Goal: Information Seeking & Learning: Learn about a topic

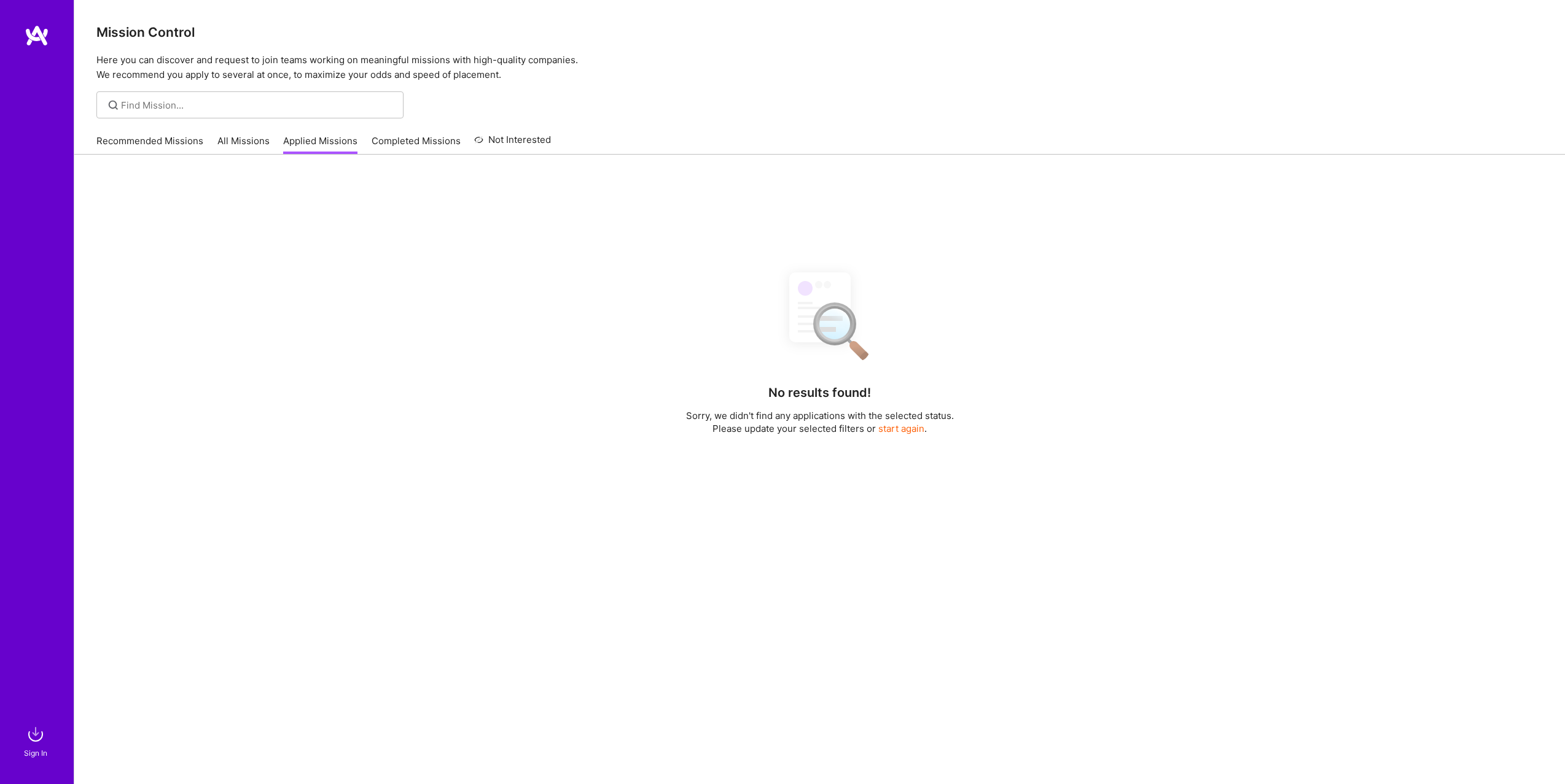
click at [210, 150] on div "Recommended Missions All Missions Applied Missions Completed Missions Not Inter…" at bounding box center [323, 140] width 454 height 26
click at [237, 144] on link "All Missions" at bounding box center [243, 144] width 52 height 21
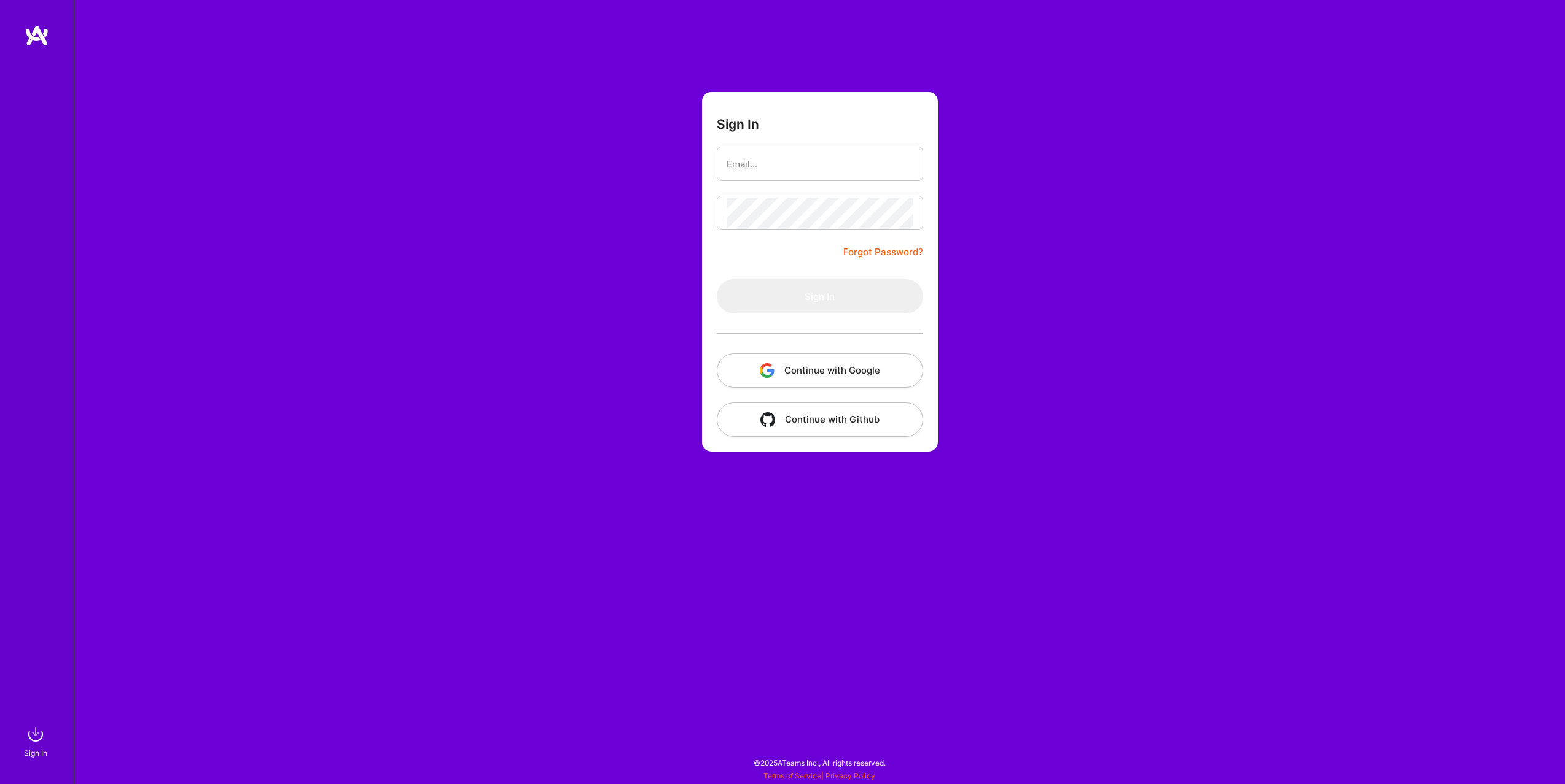
click at [852, 364] on button "Continue with Google" at bounding box center [820, 370] width 206 height 34
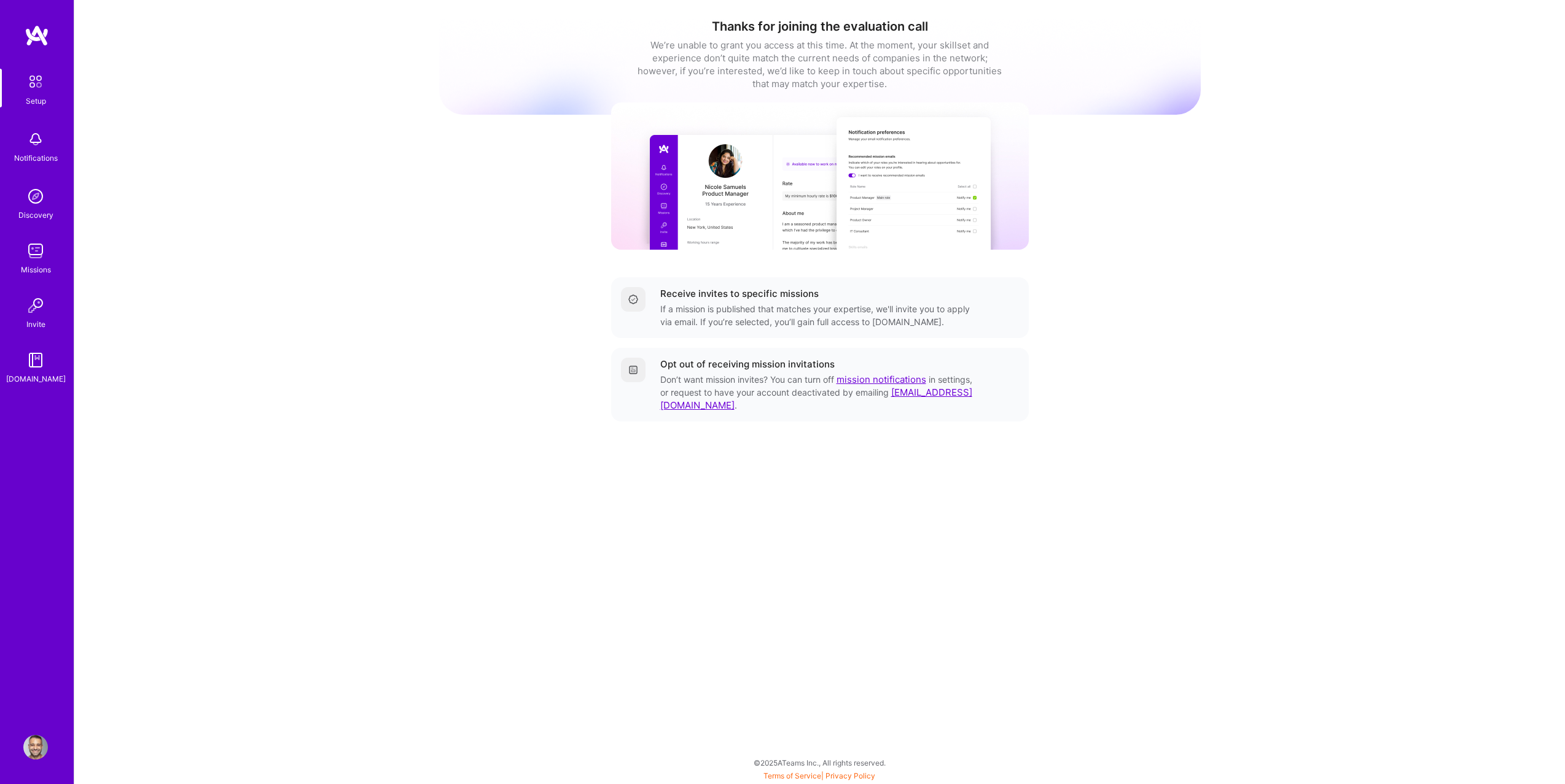
click at [29, 283] on div "Setup Notifications Discovery Missions Invite [DOMAIN_NAME]" at bounding box center [36, 226] width 74 height 317
click at [30, 265] on div "Missions" at bounding box center [35, 270] width 30 height 13
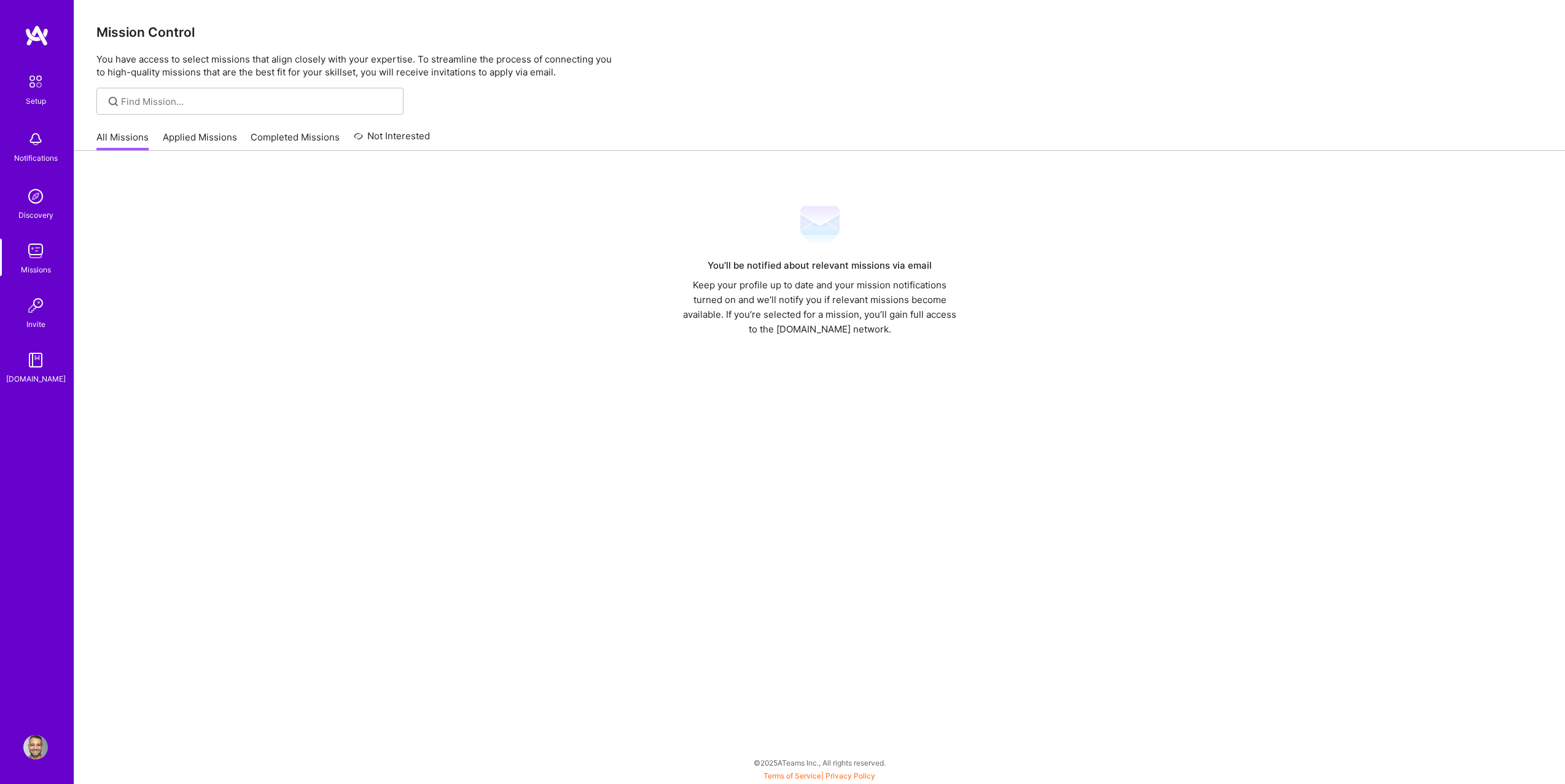
click at [201, 152] on div "You’ll be notified about relevant missions via email Keep your profile up to da…" at bounding box center [820, 465] width 1490 height 627
click at [201, 141] on link "Applied Missions" at bounding box center [200, 140] width 75 height 21
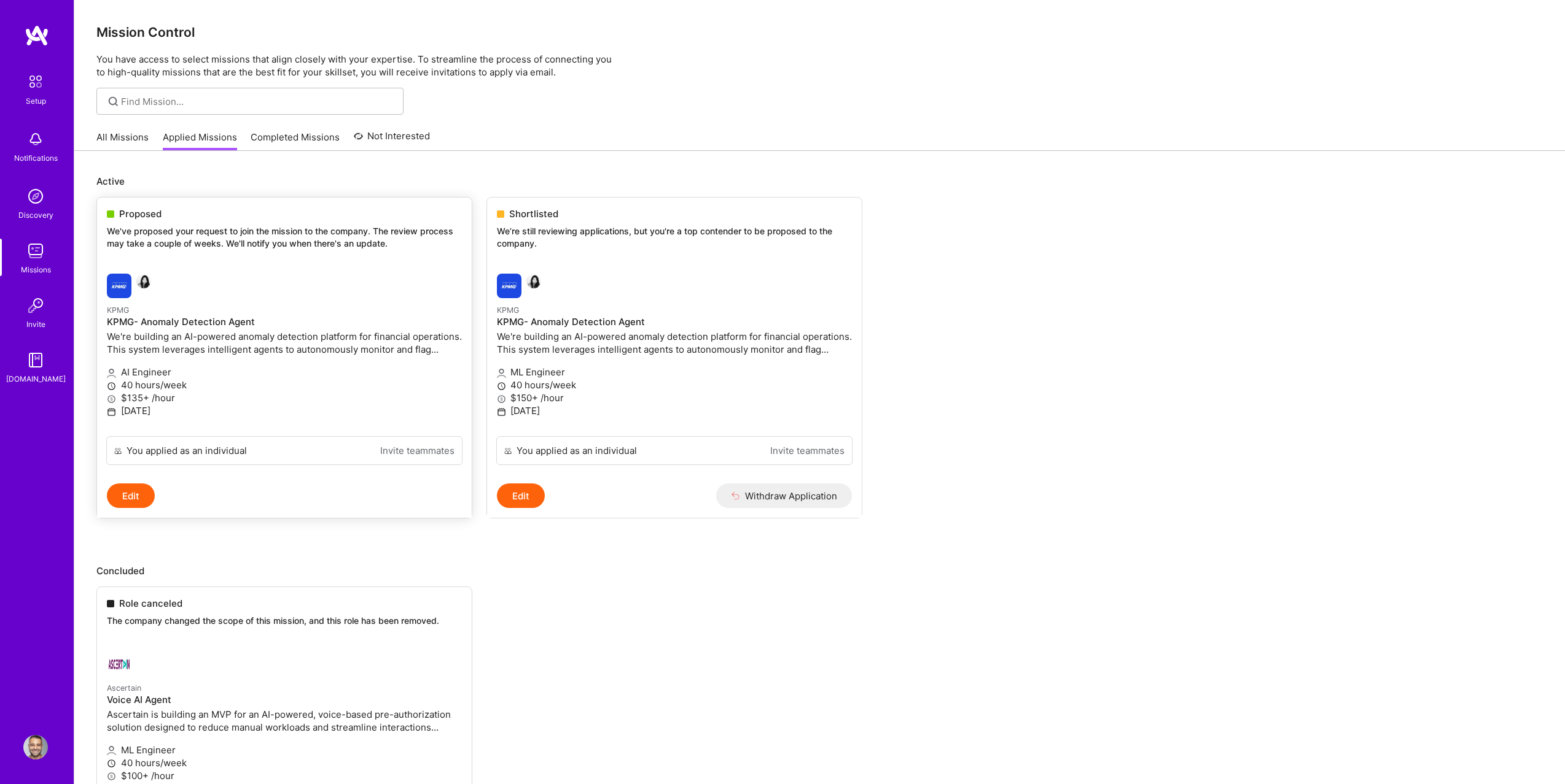
scroll to position [101, 0]
